Goal: Find specific page/section: Find specific page/section

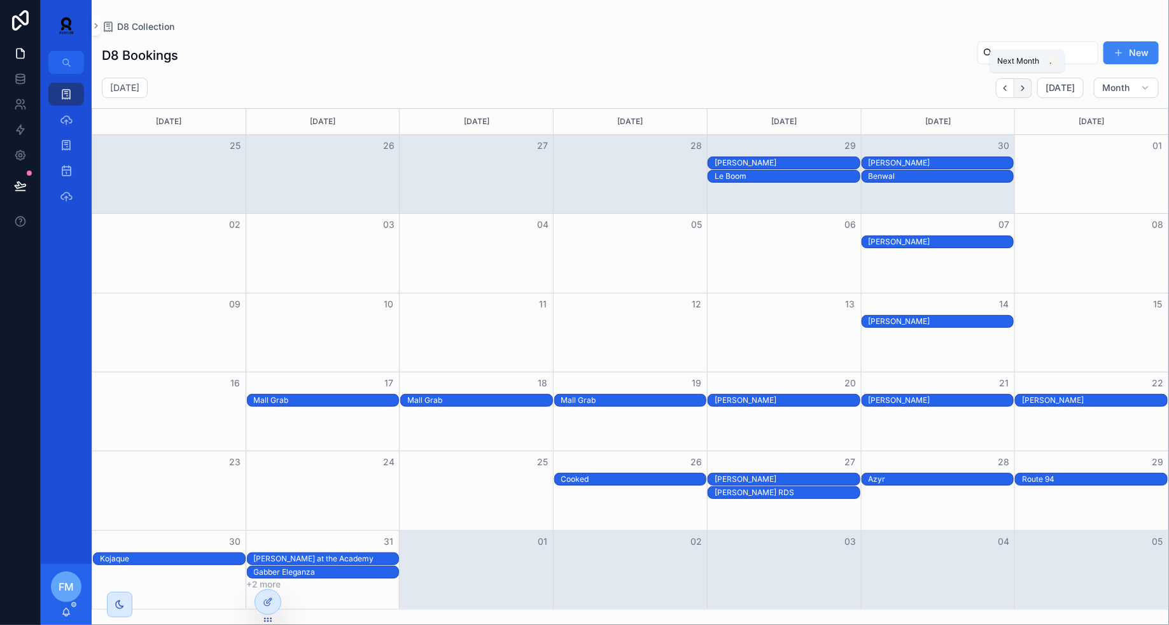
click at [1025, 95] on button "Next" at bounding box center [1024, 88] width 18 height 20
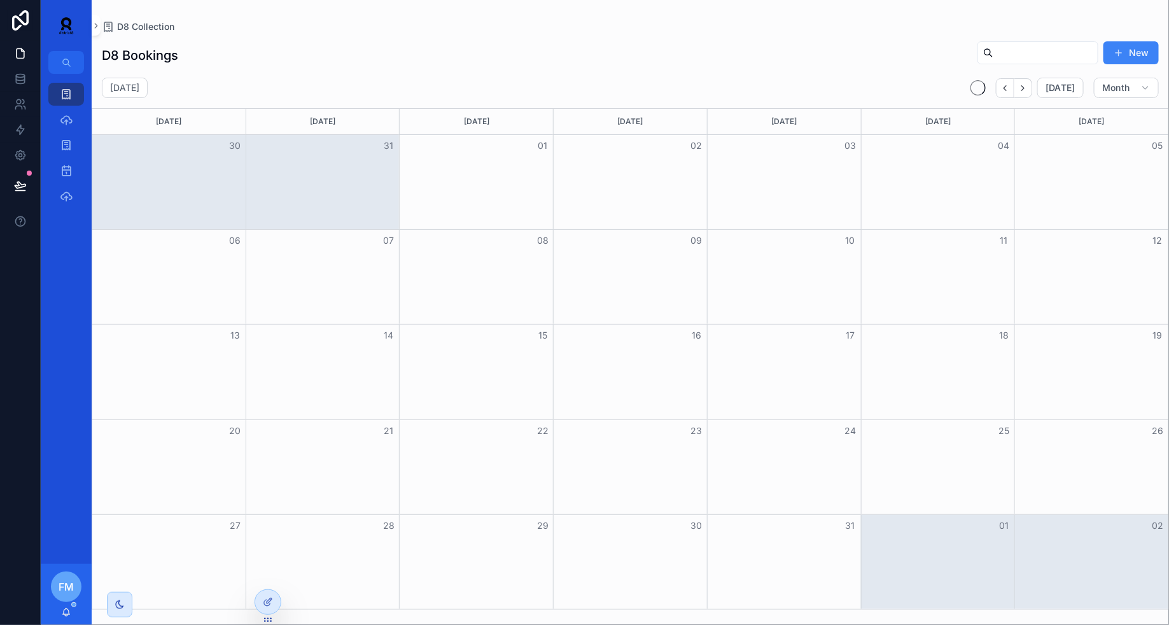
click at [1025, 95] on button "Next" at bounding box center [1024, 88] width 18 height 20
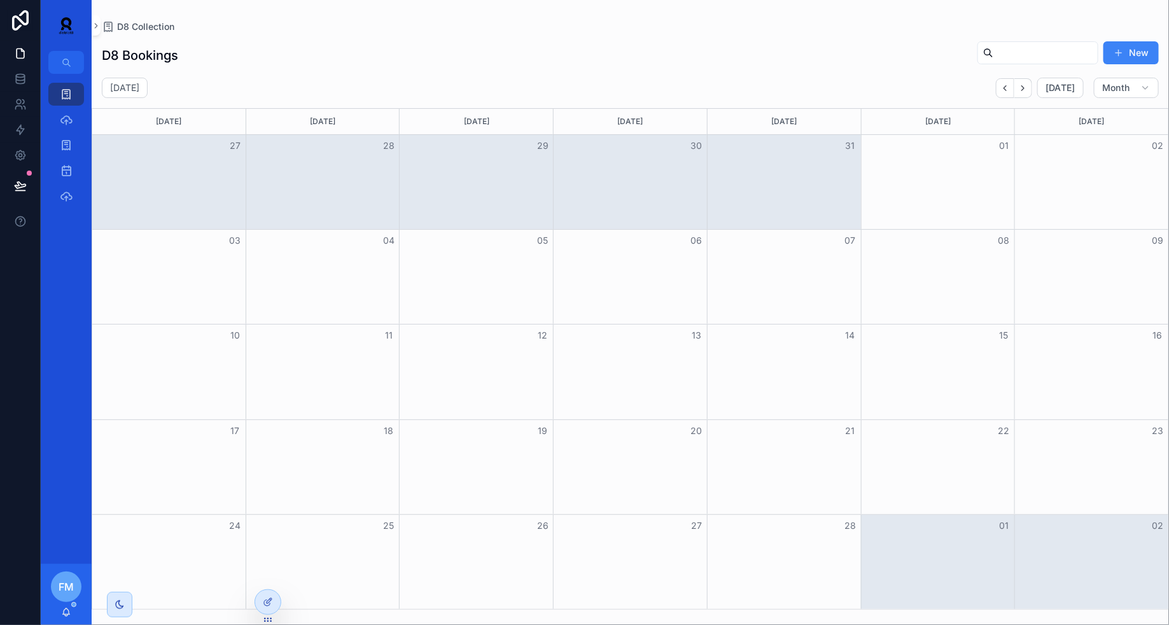
click at [1025, 95] on button "Next" at bounding box center [1024, 88] width 18 height 20
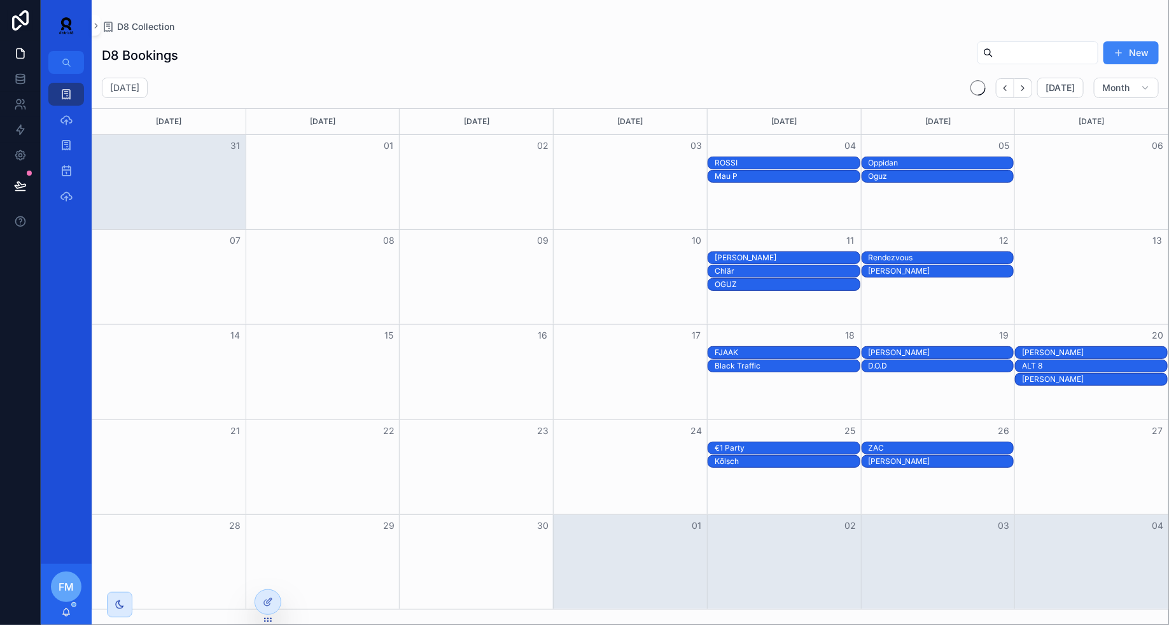
click at [1025, 87] on icon "Next" at bounding box center [1023, 87] width 3 height 5
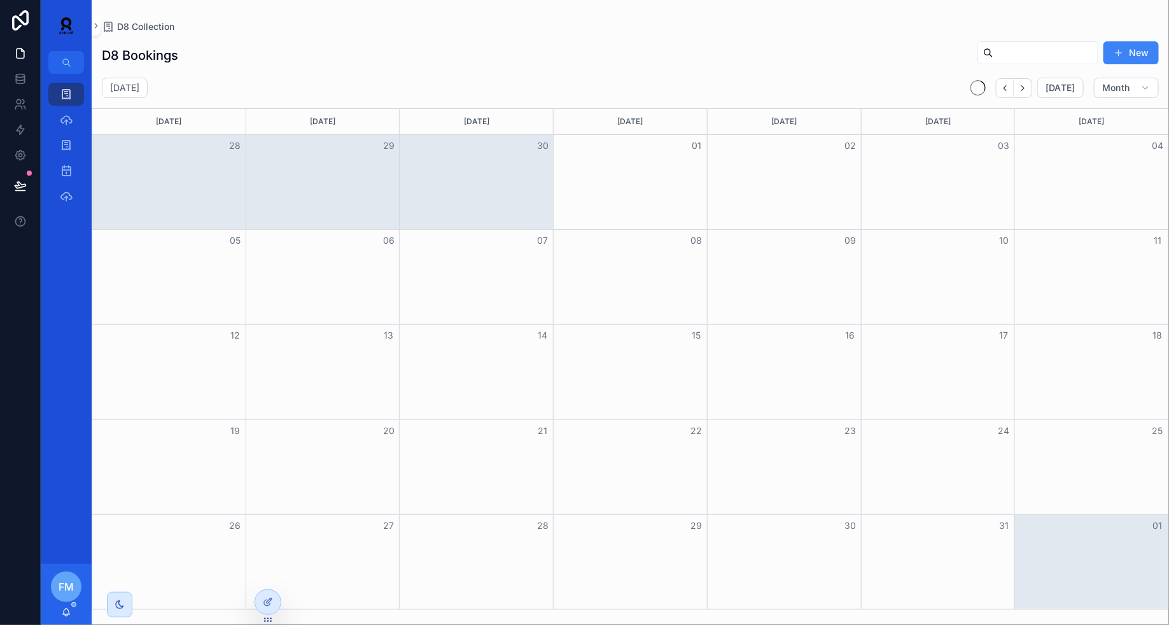
click at [1025, 87] on icon "Next" at bounding box center [1023, 87] width 3 height 5
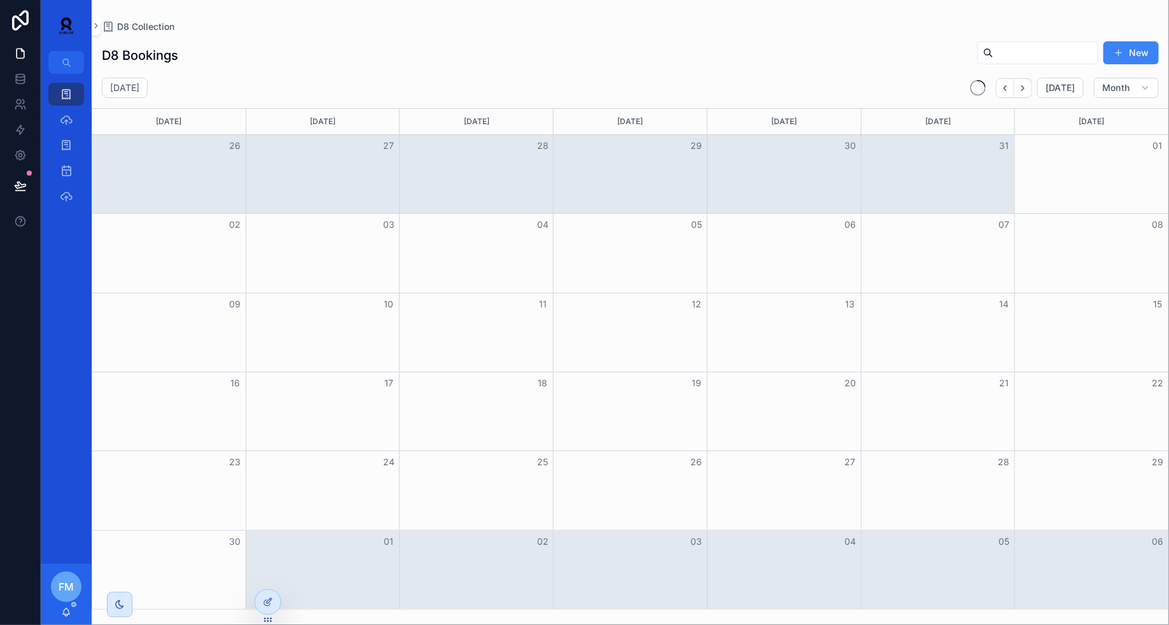
click at [1025, 87] on icon "Next" at bounding box center [1023, 87] width 3 height 5
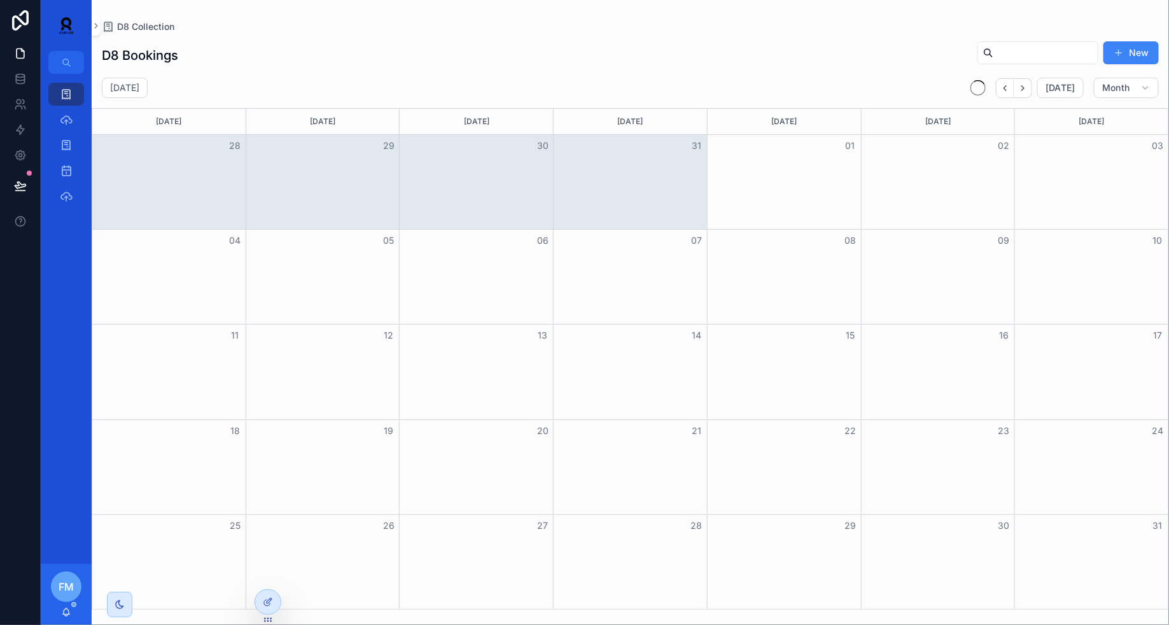
click at [1025, 87] on icon "Next" at bounding box center [1023, 87] width 3 height 5
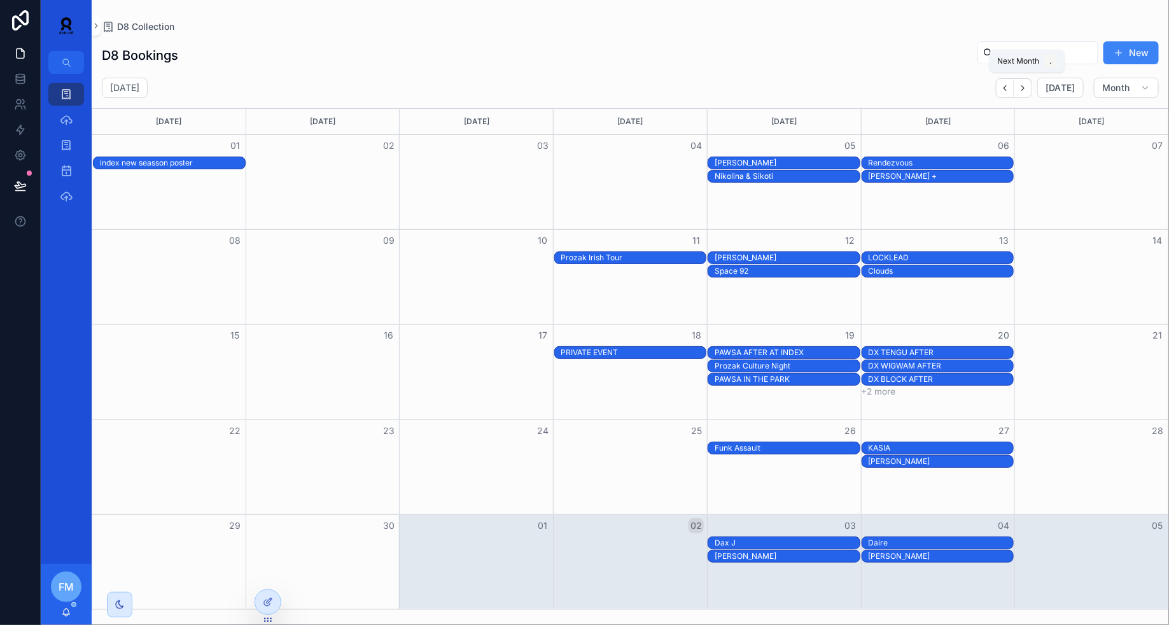
click at [1025, 87] on icon "Next" at bounding box center [1023, 87] width 3 height 5
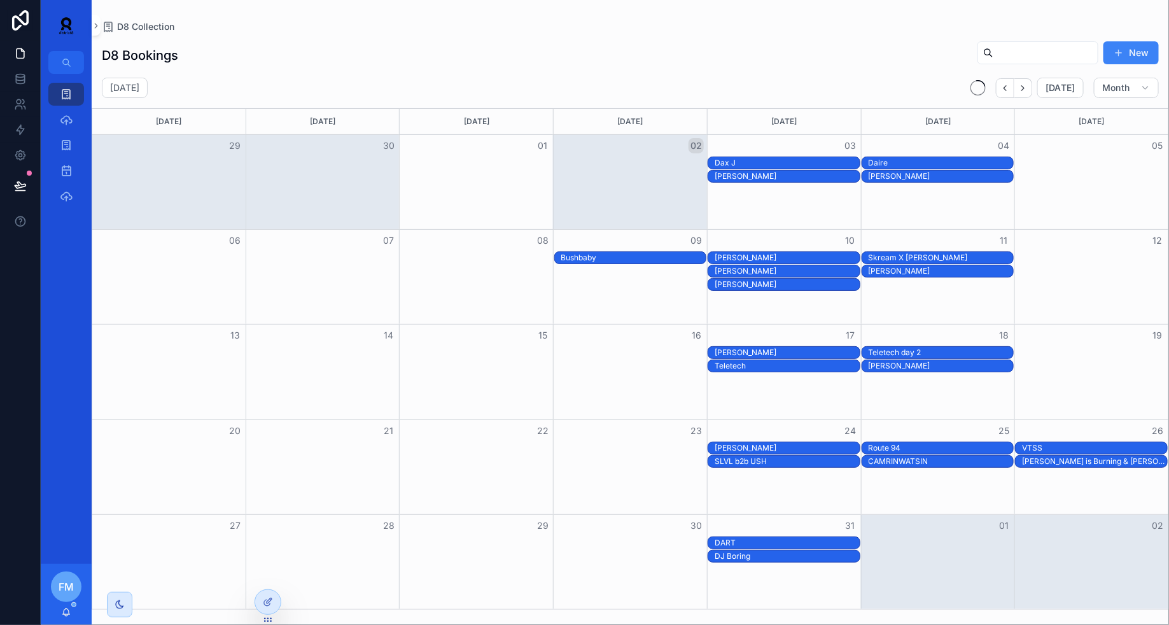
click at [1025, 87] on icon "Next" at bounding box center [1023, 87] width 3 height 5
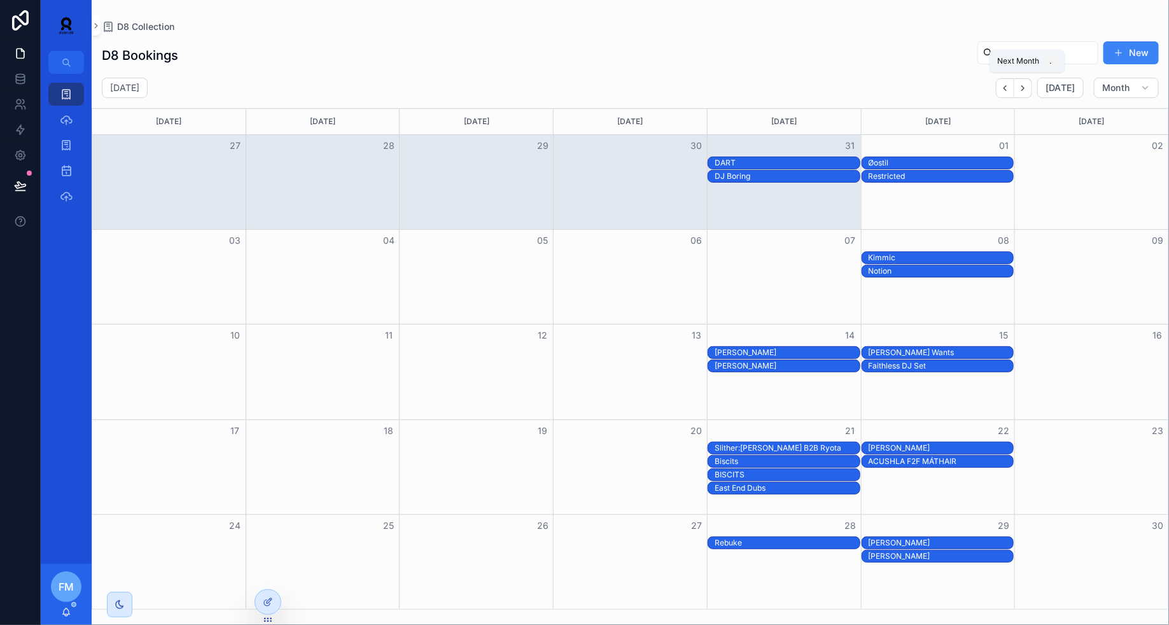
click at [1025, 87] on icon "Next" at bounding box center [1023, 87] width 3 height 5
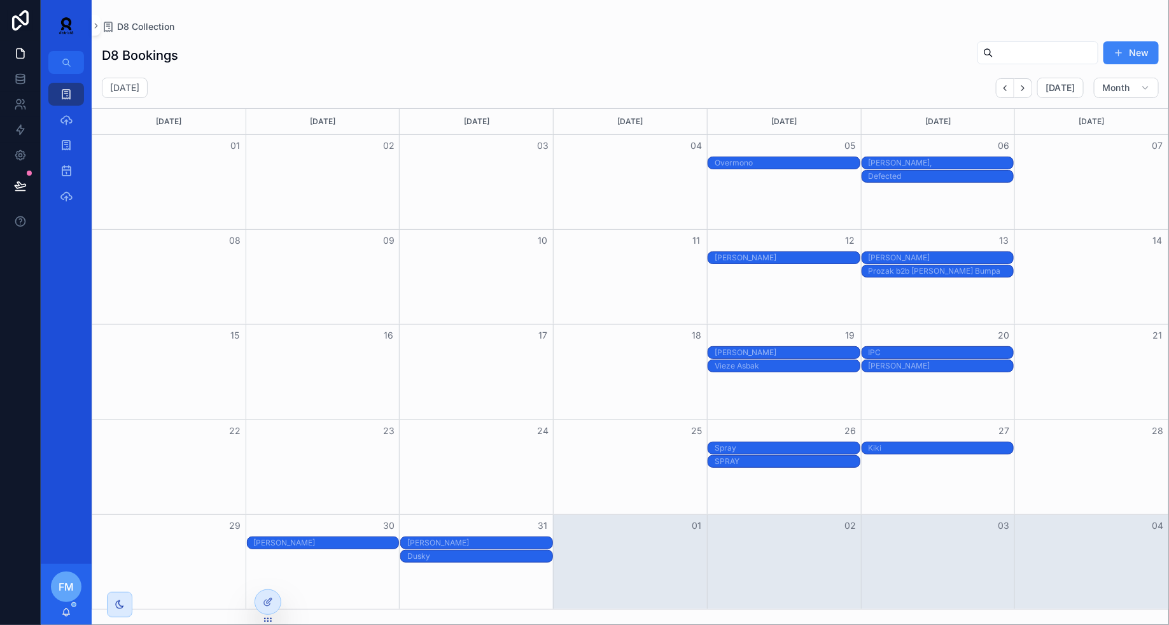
click at [184, 538] on div "[PERSON_NAME]" at bounding box center [172, 543] width 145 height 10
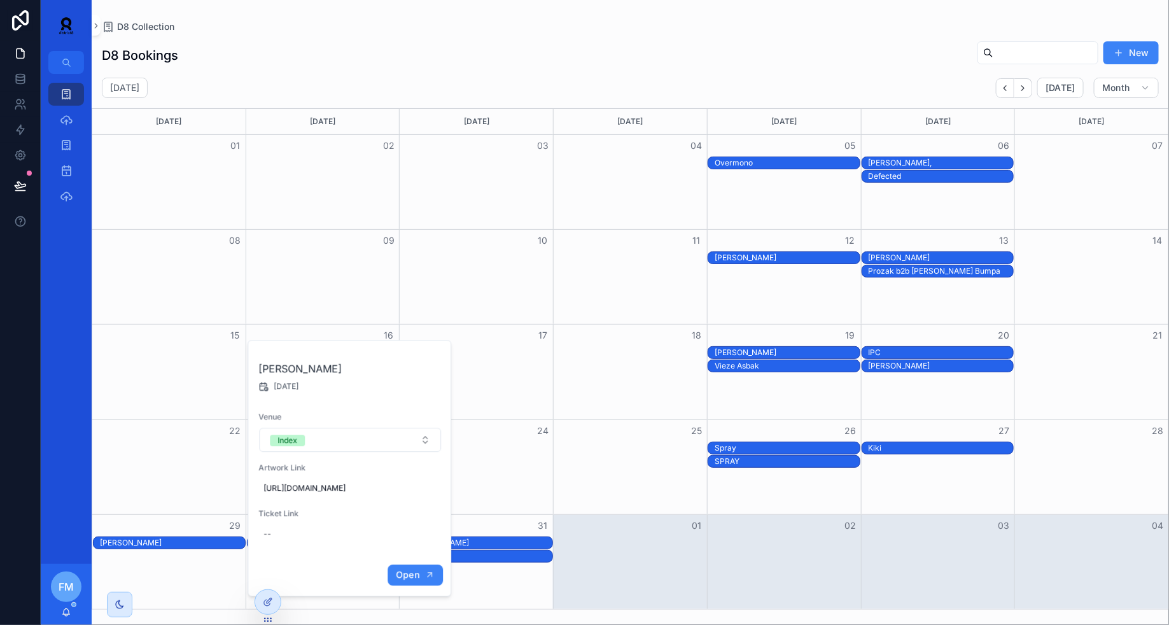
click at [401, 586] on button "Open" at bounding box center [415, 575] width 55 height 21
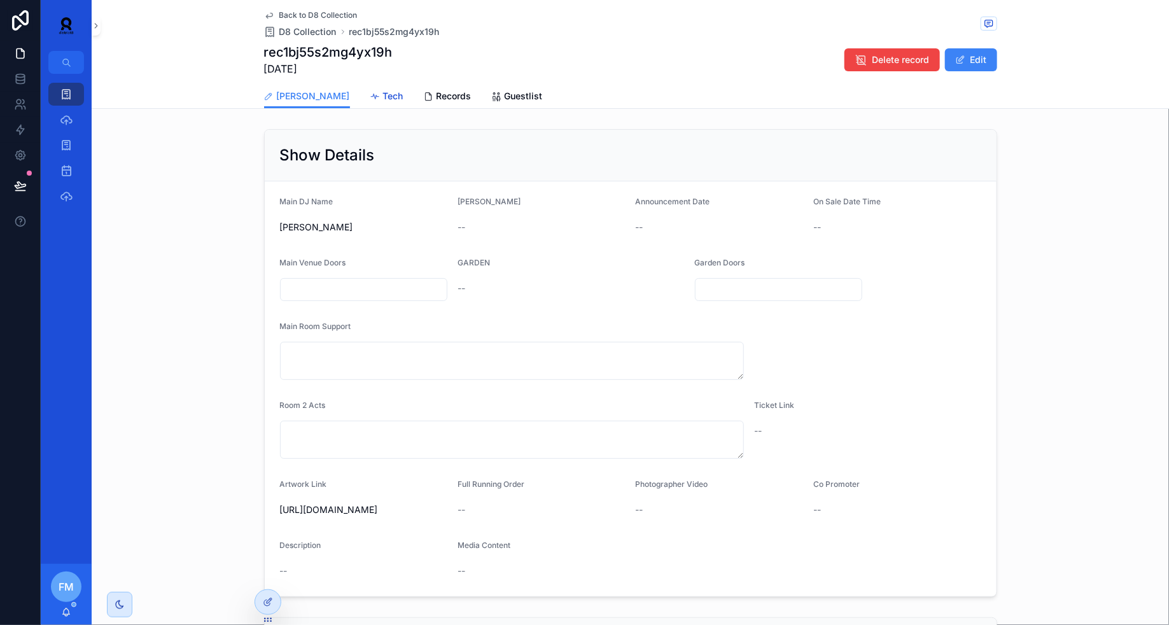
click at [383, 97] on span "Tech" at bounding box center [393, 96] width 20 height 13
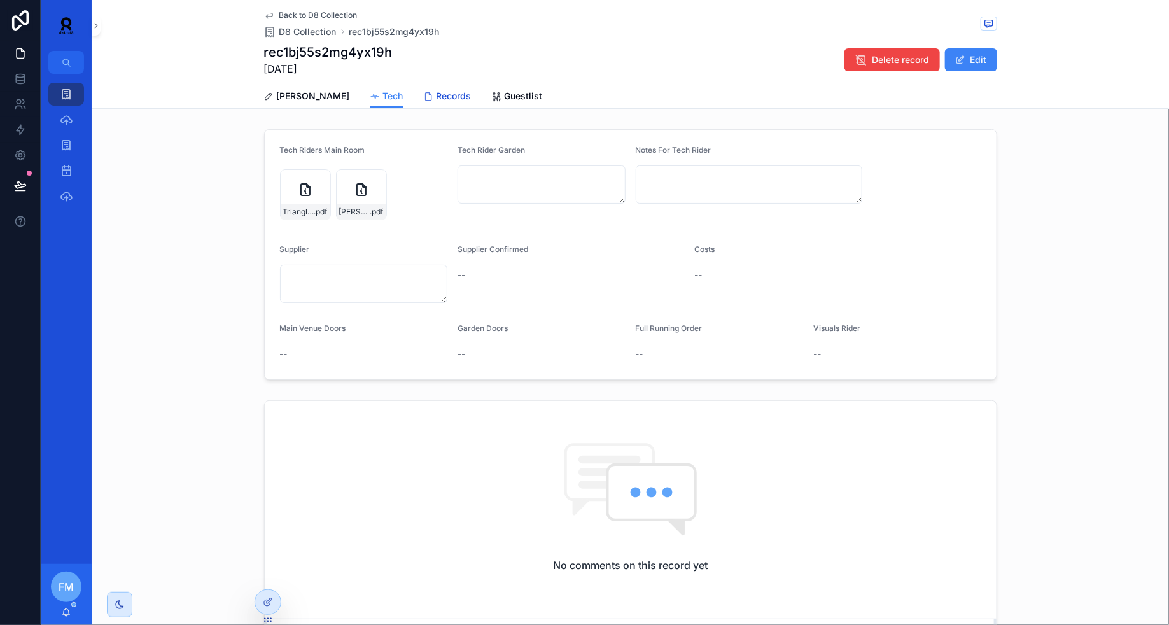
click at [437, 93] on span "Records" at bounding box center [454, 96] width 35 height 13
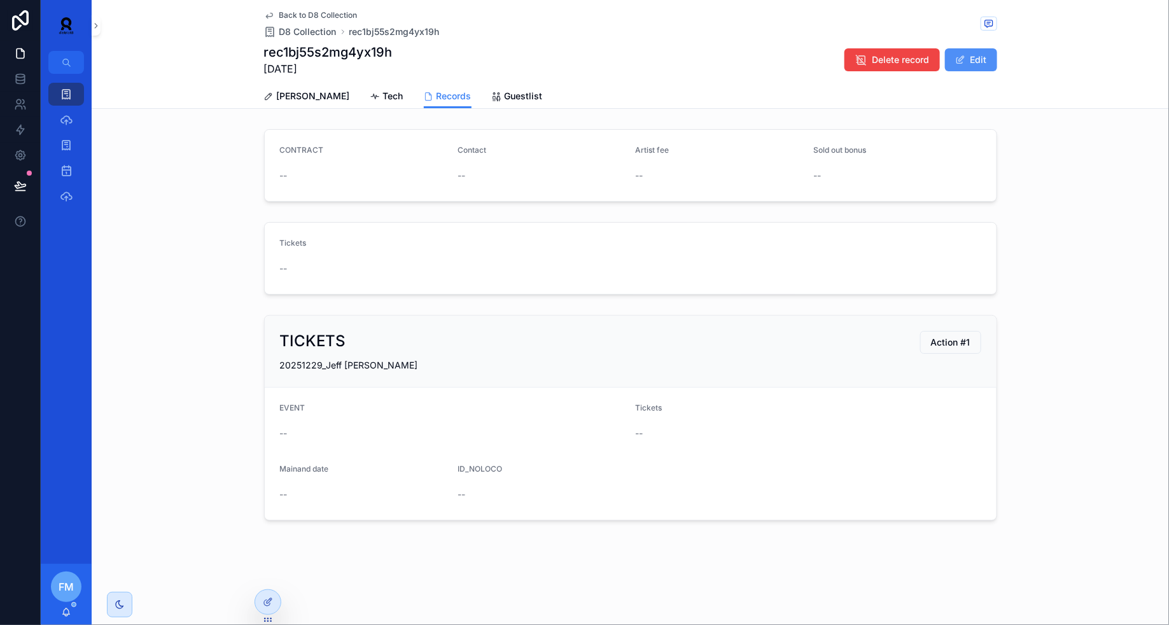
click at [970, 68] on button "Edit" at bounding box center [971, 59] width 52 height 23
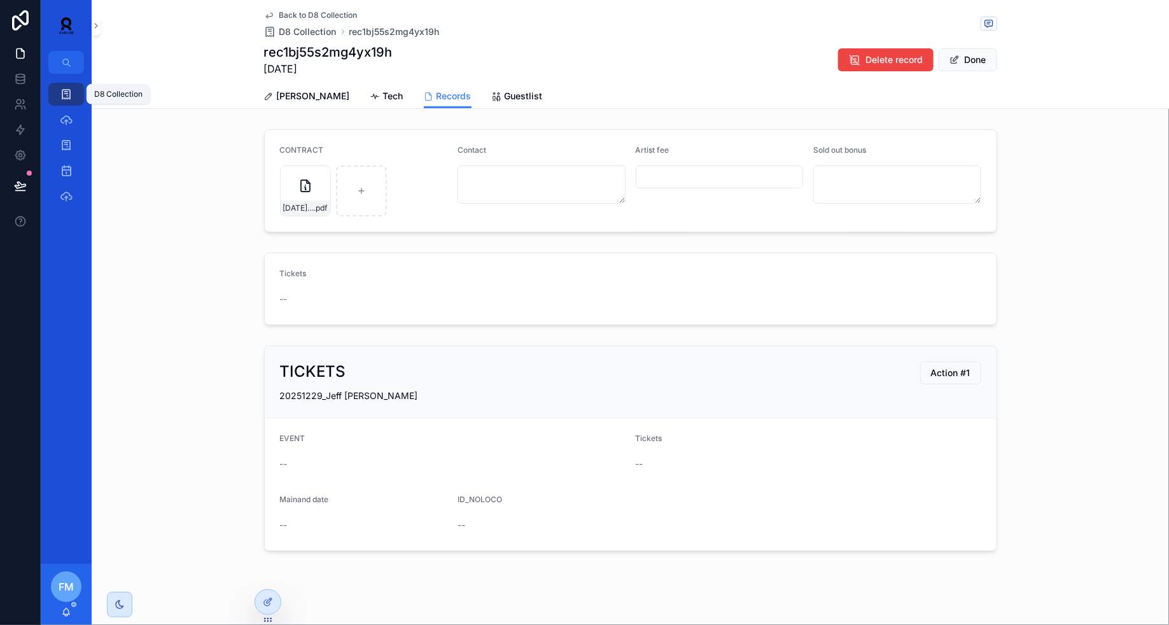
click at [68, 97] on icon "scrollable content" at bounding box center [66, 94] width 13 height 13
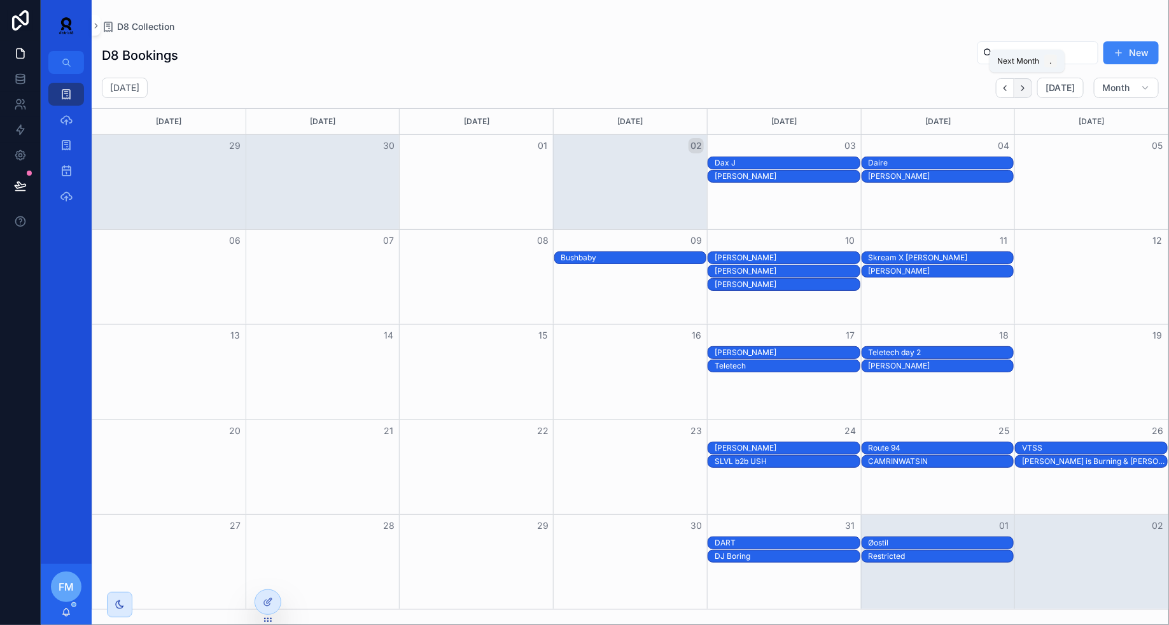
click at [1025, 90] on icon "Next" at bounding box center [1023, 88] width 10 height 10
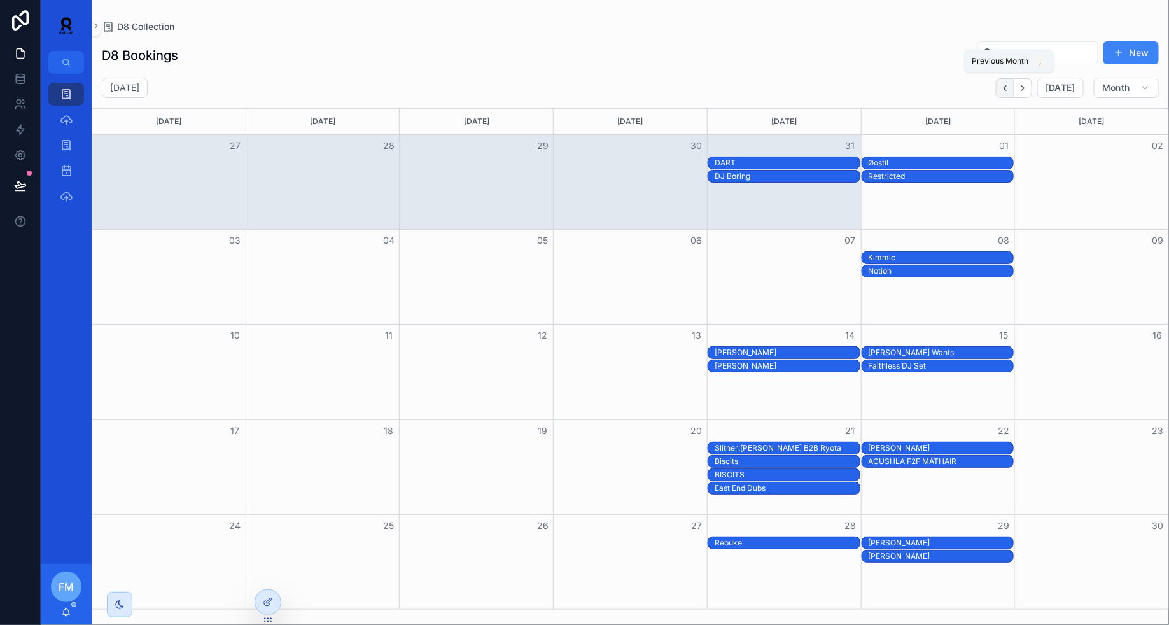
click at [1008, 86] on icon "Back" at bounding box center [1006, 88] width 10 height 10
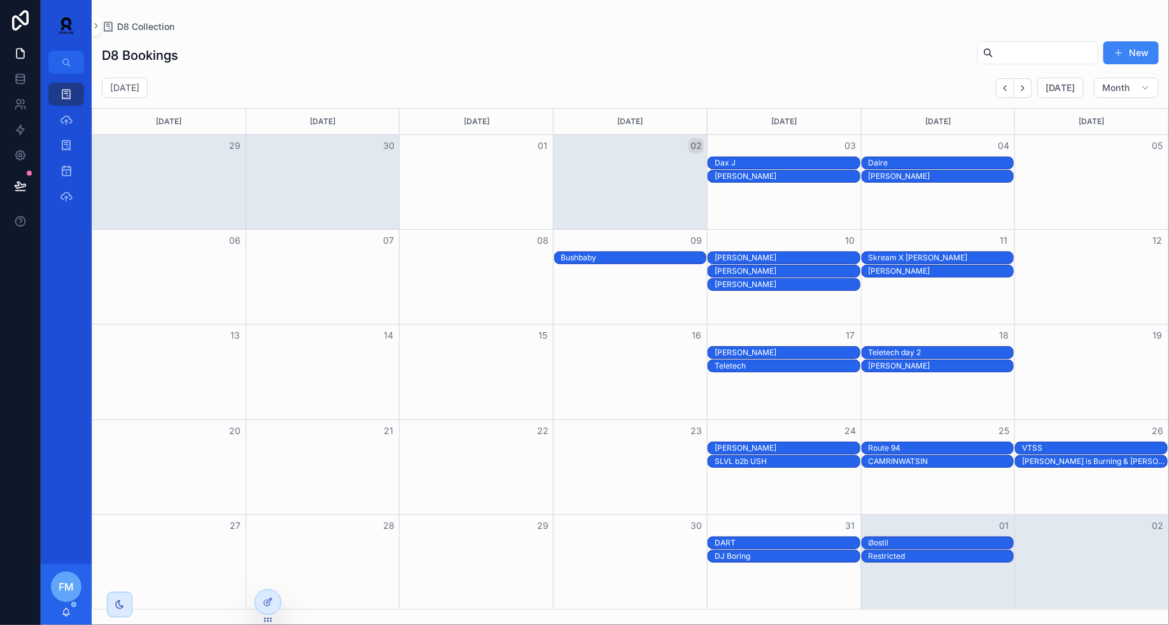
click at [829, 446] on div "[PERSON_NAME]" at bounding box center [787, 448] width 145 height 10
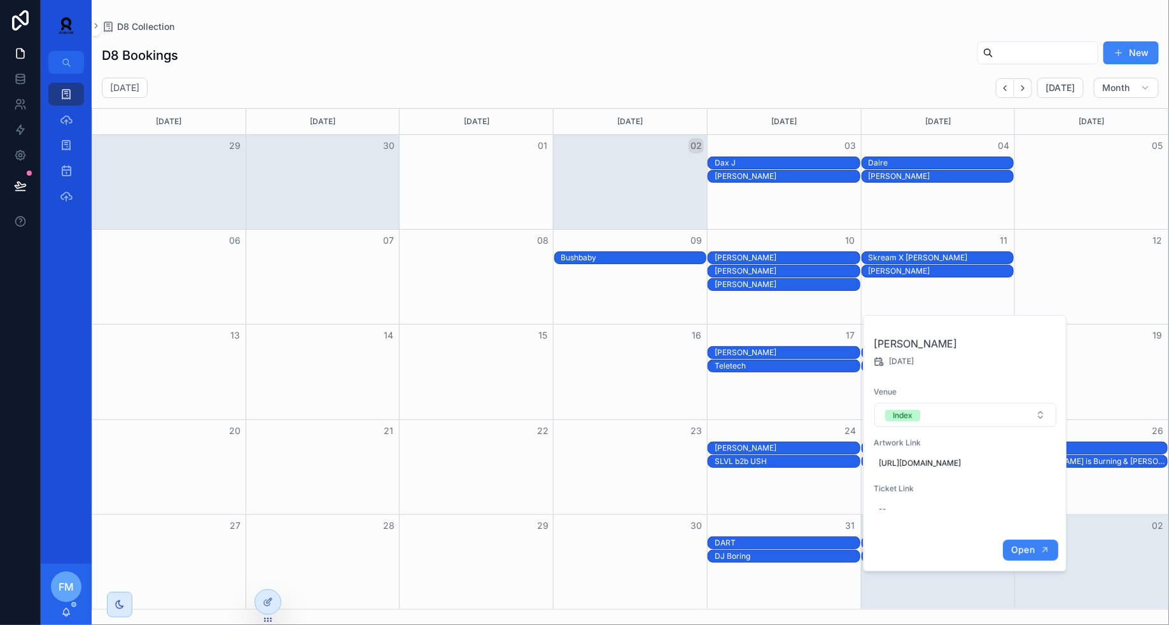
click at [1032, 556] on span "Open" at bounding box center [1023, 549] width 24 height 11
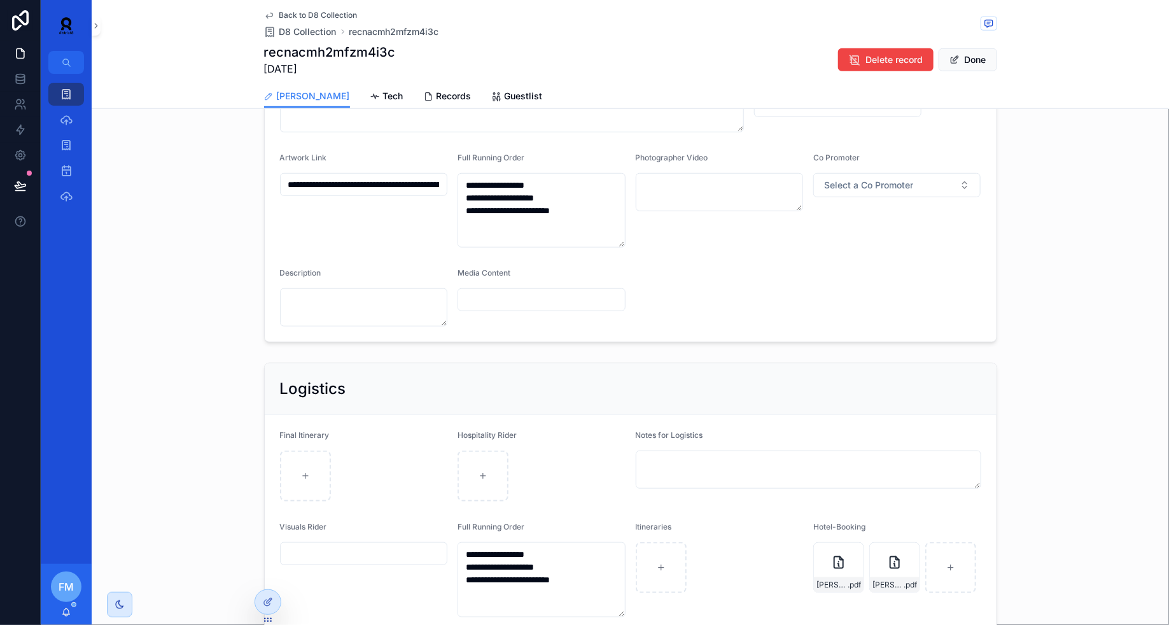
scroll to position [474, 0]
